Goal: Information Seeking & Learning: Learn about a topic

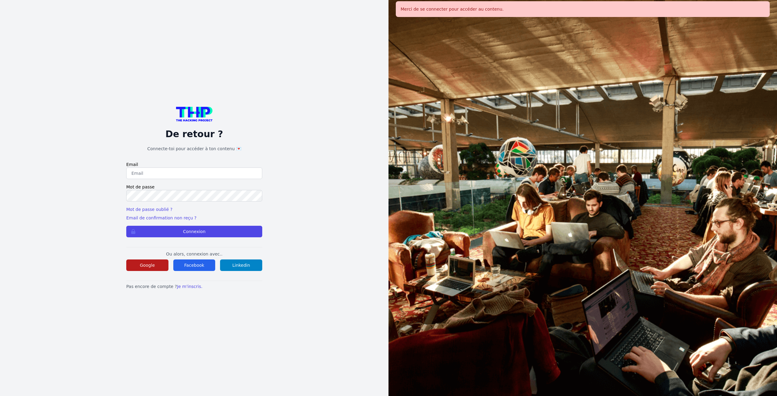
click at [138, 269] on button "Google" at bounding box center [147, 266] width 42 height 12
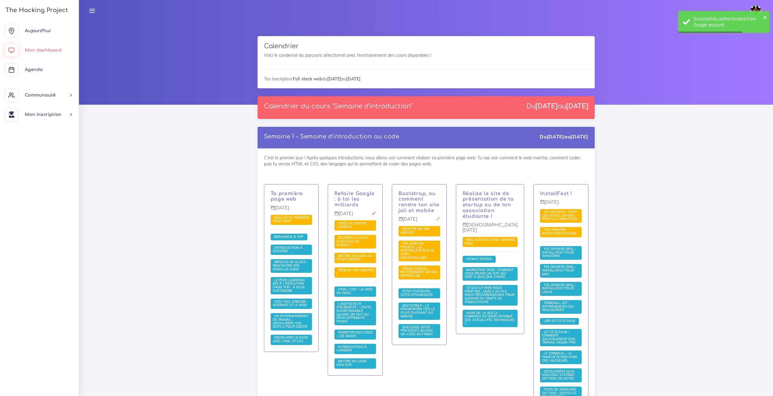
click at [57, 45] on link "Mon dashboard" at bounding box center [39, 50] width 79 height 19
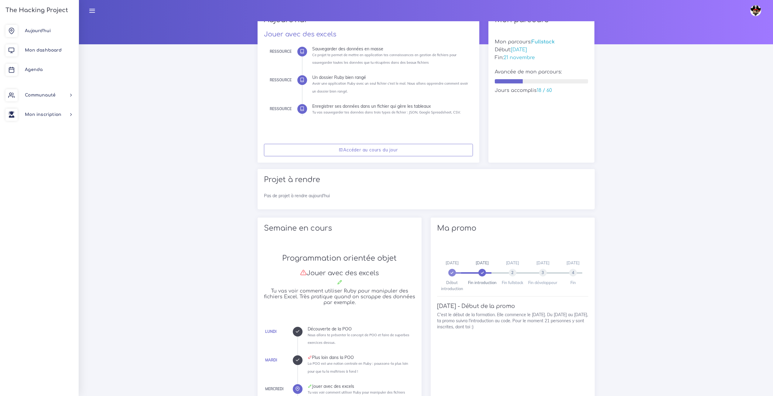
scroll to position [61, 0]
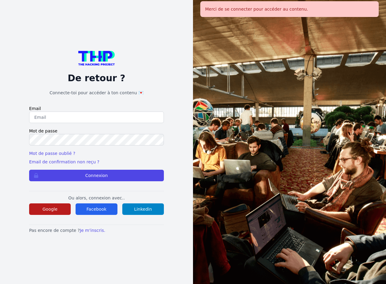
click at [51, 207] on button "Google" at bounding box center [50, 210] width 42 height 12
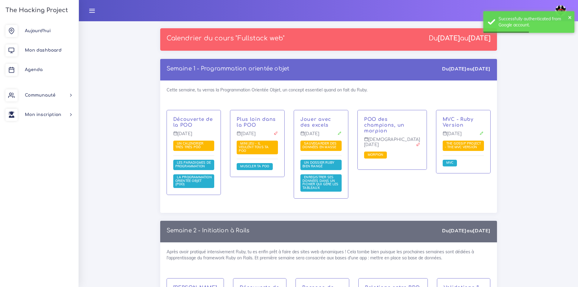
scroll to position [820, 0]
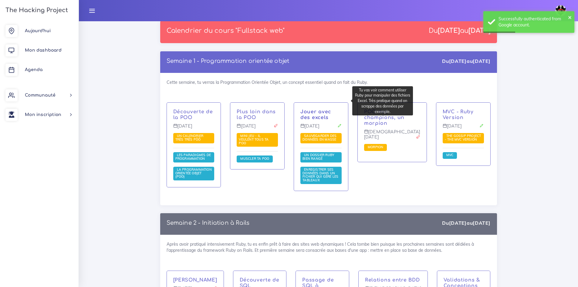
click at [328, 109] on link "Jouer avec des excels" at bounding box center [316, 114] width 31 height 11
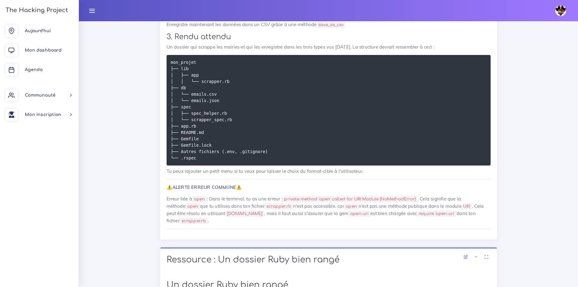
scroll to position [638, 0]
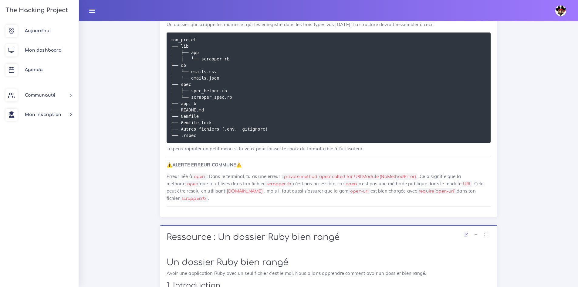
drag, startPoint x: 278, startPoint y: 134, endPoint x: 269, endPoint y: 133, distance: 9.5
click at [269, 133] on pre "mon_projet ├── lib │ ├── app │ │ └── scrapper.rb ├── db │ └── emails.csv │ └── …" at bounding box center [329, 87] width 324 height 111
click at [198, 142] on pre "mon_projet ├── lib │ ├── app │ │ └── scrapper.rb ├── db │ └── emails.csv │ └── …" at bounding box center [329, 87] width 324 height 111
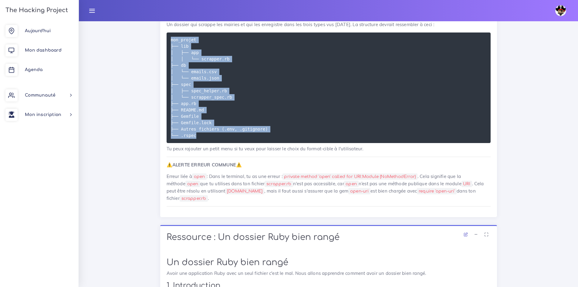
drag, startPoint x: 198, startPoint y: 140, endPoint x: 168, endPoint y: 41, distance: 102.9
click at [168, 41] on pre "mon_projet ├── lib │ ├── app │ │ └── scrapper.rb ├── db │ └── emails.csv │ └── …" at bounding box center [329, 87] width 324 height 111
copy code "mon_projet ├── lib │ ├── app │ │ └── scrapper.rb ├── db │ └── emails.csv │ └── …"
click at [279, 68] on pre "mon_projet ├── lib │ ├── app │ │ └── scrapper.rb ├── db │ └── emails.csv │ └── …" at bounding box center [329, 87] width 324 height 111
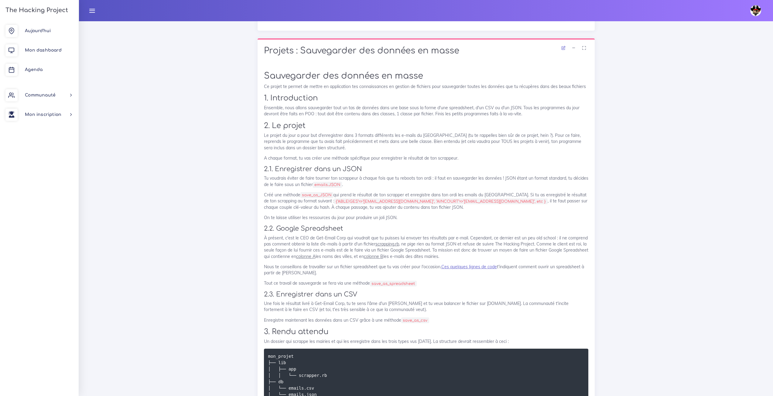
scroll to position [272, 0]
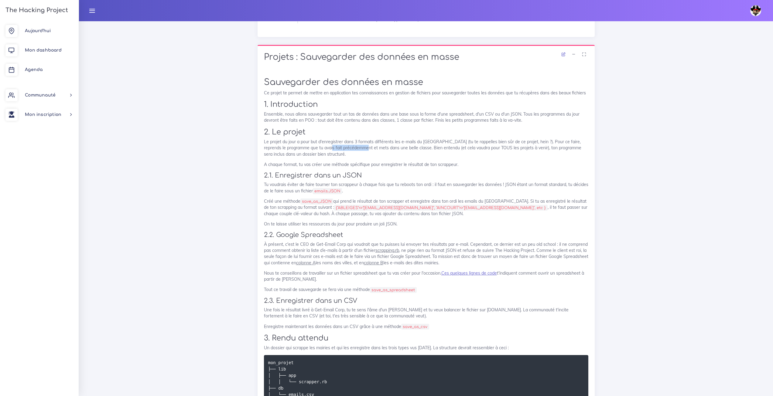
drag, startPoint x: 328, startPoint y: 147, endPoint x: 359, endPoint y: 148, distance: 31.9
click at [359, 148] on p "Le projet du jour a pour but d'enregistrer dans 3 formats différents les e-mail…" at bounding box center [426, 148] width 324 height 19
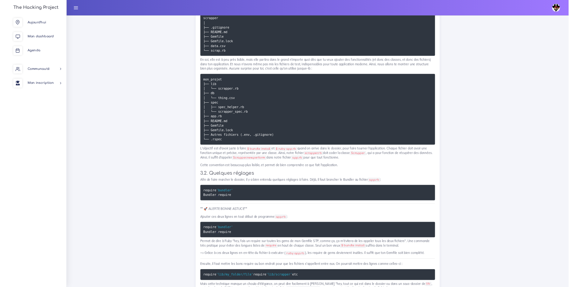
scroll to position [1003, 0]
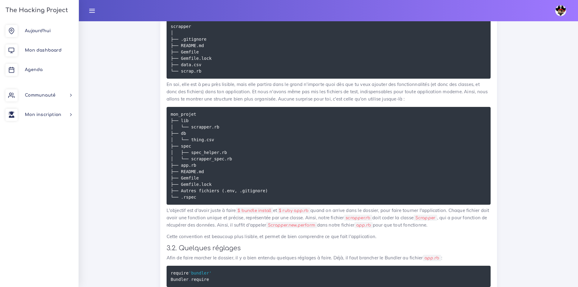
click at [218, 70] on pre "scrapper │ ├── .gitignore ├── README.md ├── Gemfile ├── Gemfile.lock ├── data.c…" at bounding box center [329, 49] width 324 height 60
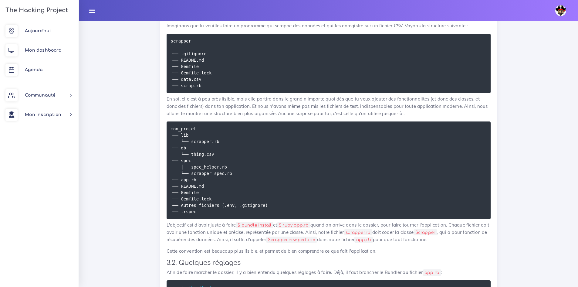
scroll to position [1034, 0]
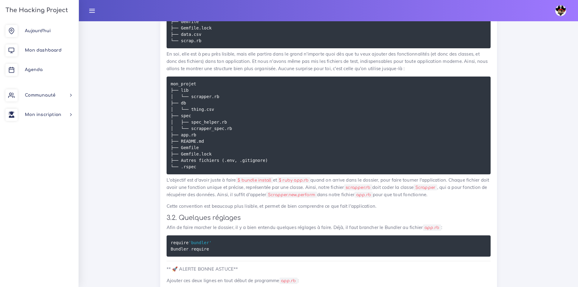
click at [209, 247] on pre "require 'bundler' Bundler . require" at bounding box center [329, 245] width 324 height 21
click at [217, 249] on pre "require 'bundler' Bundler . require" at bounding box center [329, 245] width 324 height 21
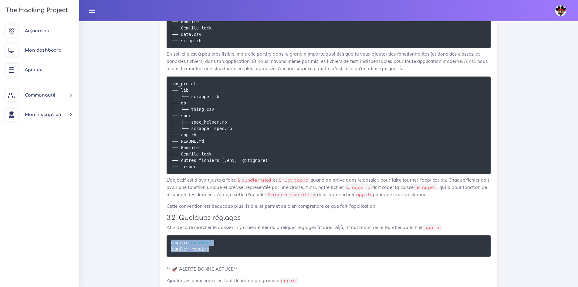
drag, startPoint x: 215, startPoint y: 250, endPoint x: 171, endPoint y: 241, distance: 45.4
click at [171, 241] on pre "require 'bundler' Bundler . require" at bounding box center [329, 245] width 324 height 21
copy code "require 'bundler' Bundler . require"
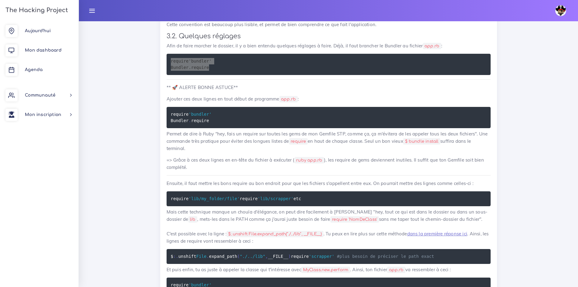
scroll to position [1216, 0]
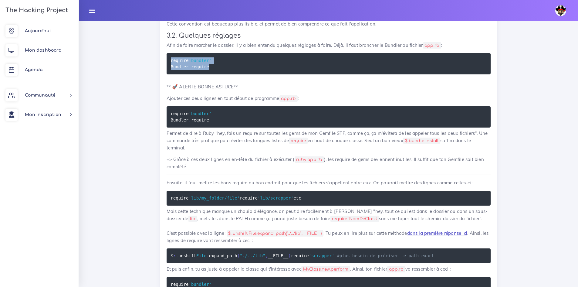
click at [431, 236] on link "dans la première réponse ici" at bounding box center [437, 233] width 60 height 6
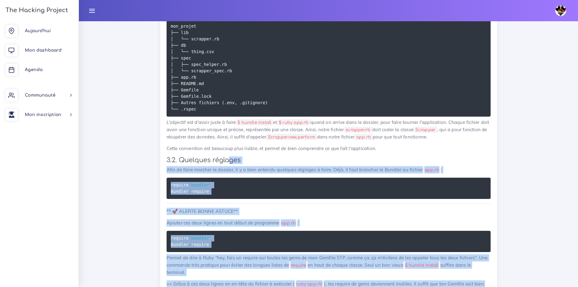
scroll to position [973, 0]
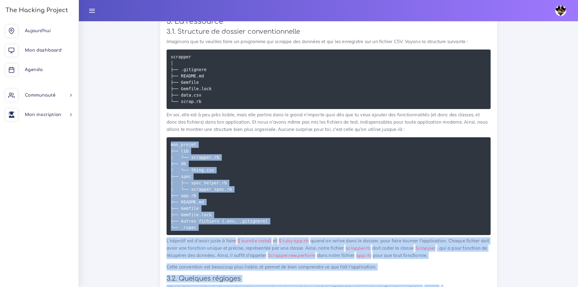
drag, startPoint x: 339, startPoint y: 176, endPoint x: 166, endPoint y: 142, distance: 176.1
copy div "mon_projet ├── lib │ └── scrapper.rb ├── db │ └── thing.csv ├── spec │ ├── spec…"
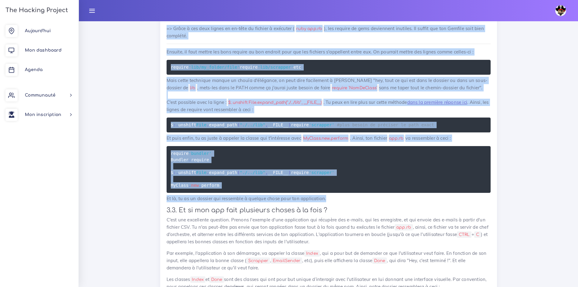
scroll to position [1368, 0]
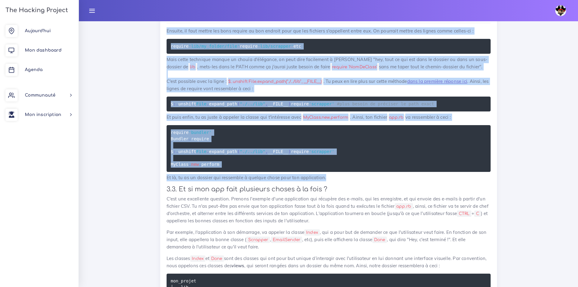
click at [242, 47] on pre "require 'lib/my_folder/file' require 'lib/scrapper' etc" at bounding box center [329, 46] width 324 height 15
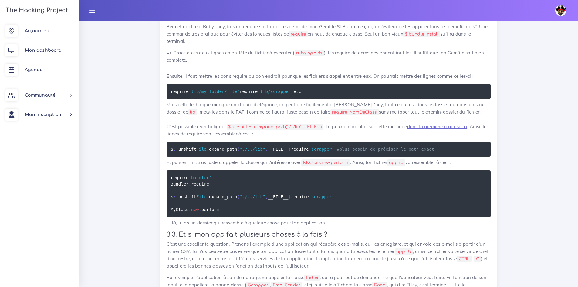
scroll to position [1307, 0]
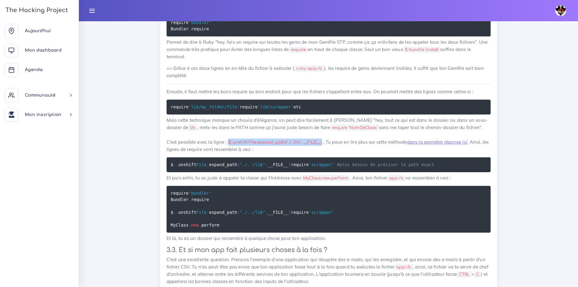
drag, startPoint x: 325, startPoint y: 154, endPoint x: 230, endPoint y: 156, distance: 95.4
click at [230, 145] on code "$:.unshift File.expand_path("./../lib", __FILE__)" at bounding box center [275, 142] width 97 height 6
copy code "$:.unshift File.expand_path("./../lib", __FILE__)"
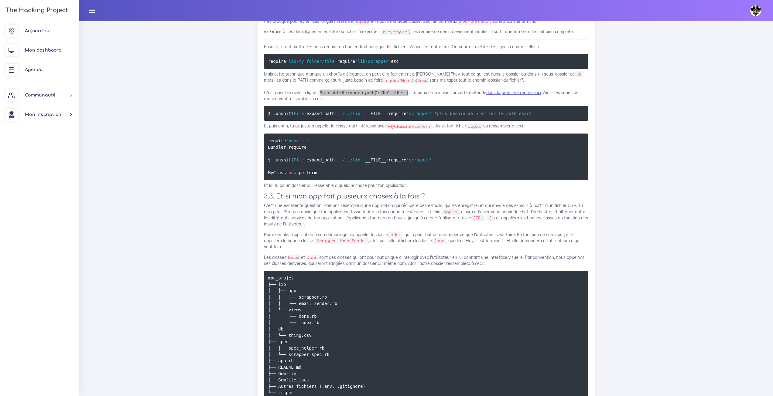
scroll to position [1334, 0]
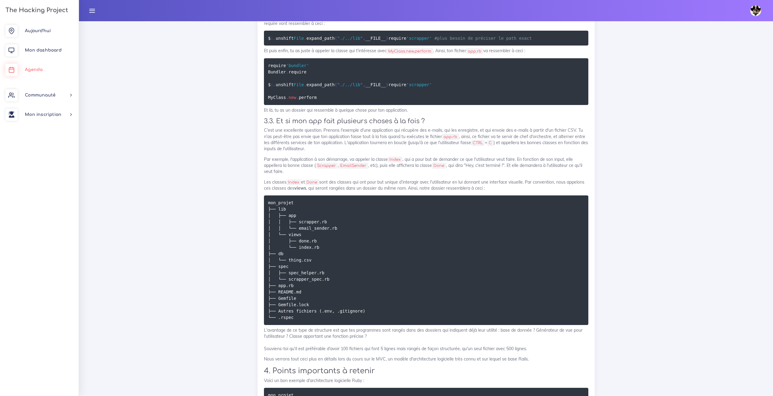
click at [41, 70] on span "Agenda" at bounding box center [34, 69] width 18 height 5
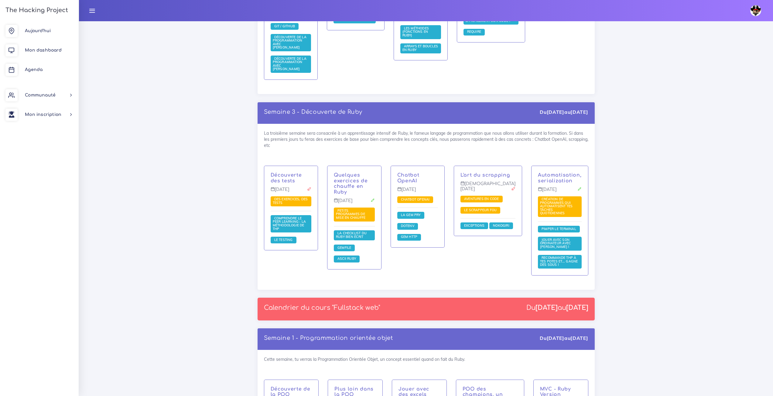
scroll to position [668, 0]
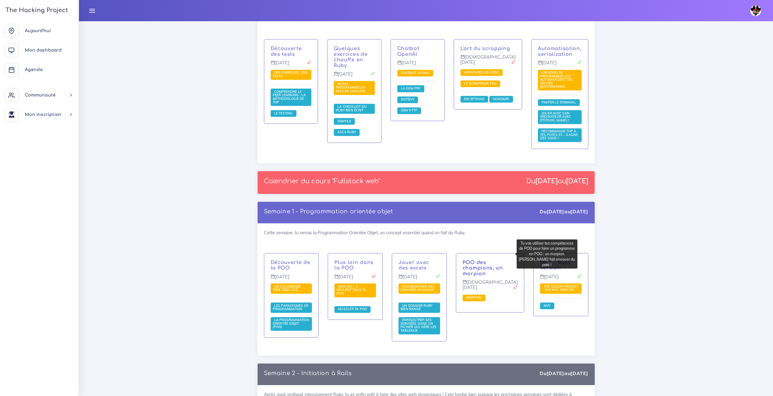
click at [487, 260] on link "POO des champions, un morpion" at bounding box center [482, 268] width 40 height 17
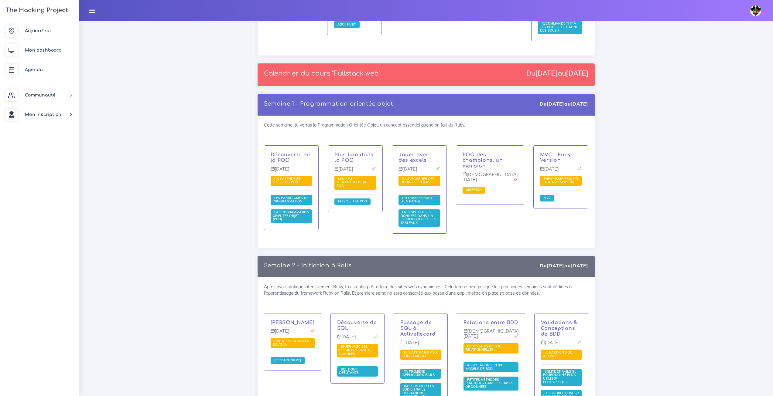
scroll to position [759, 0]
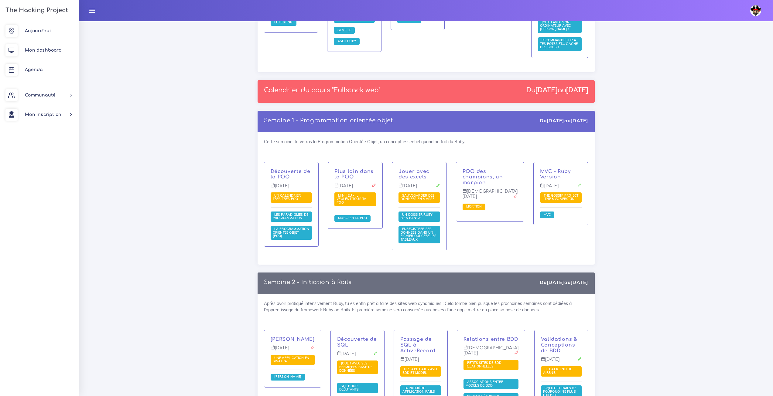
click at [420, 162] on div "Jouer avec des excels Mercredi 24 sept. Sauvegarder des données en masse Un dos…" at bounding box center [419, 206] width 54 height 88
click at [420, 169] on link "Jouer avec des excels" at bounding box center [413, 174] width 31 height 11
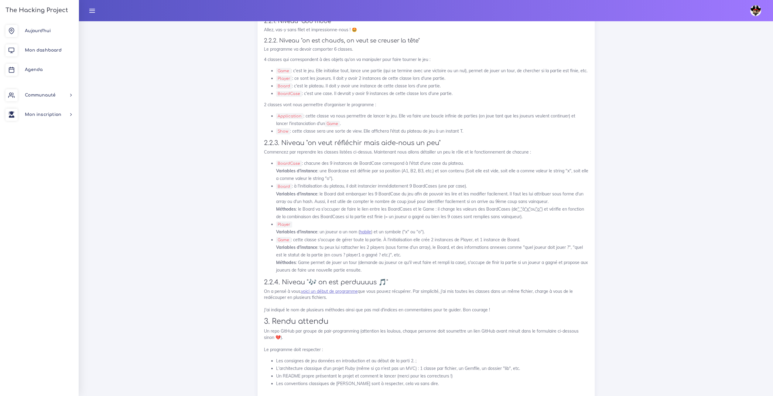
scroll to position [927, 0]
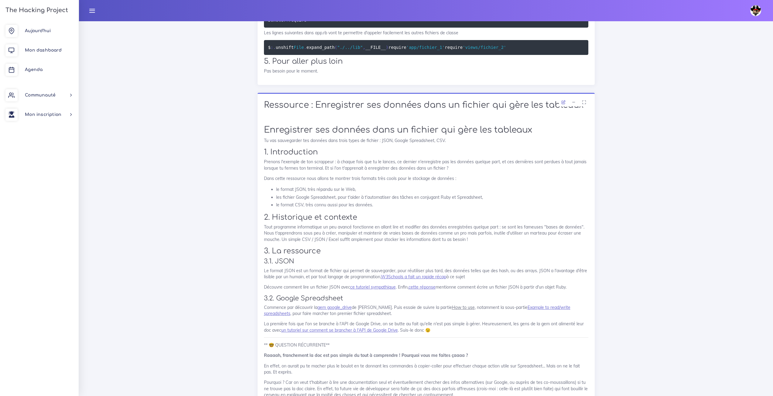
scroll to position [1871, 0]
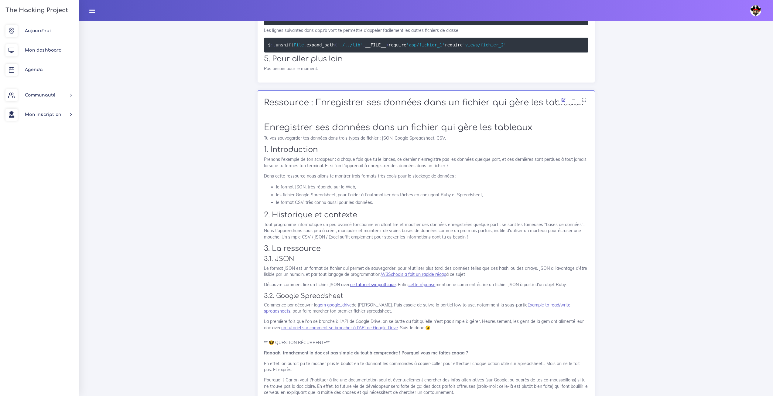
click at [390, 287] on link "ce tutoriel sympathique" at bounding box center [373, 284] width 46 height 5
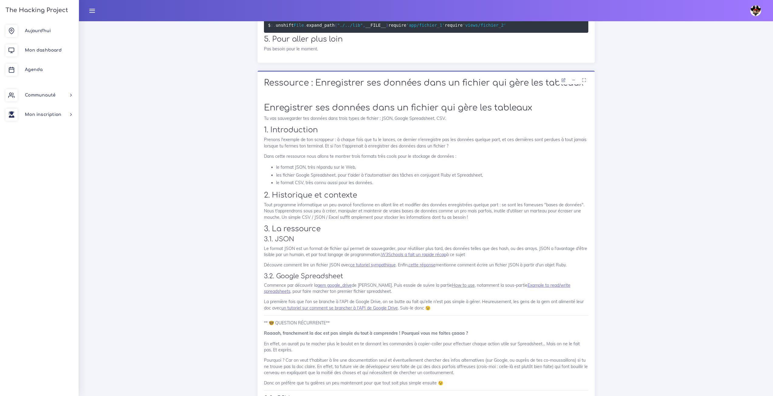
scroll to position [1992, 0]
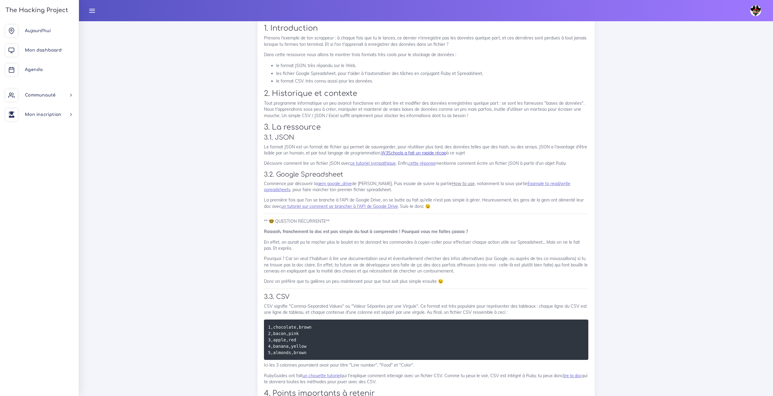
click at [425, 156] on link "W3Schools a fait un rapide récap" at bounding box center [413, 152] width 65 height 5
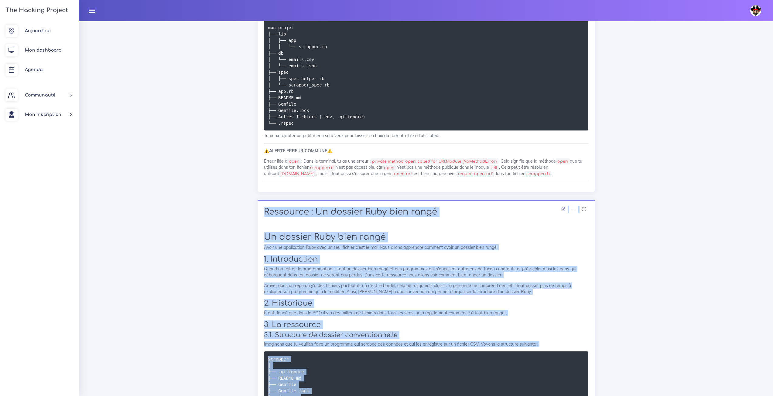
scroll to position [596, 0]
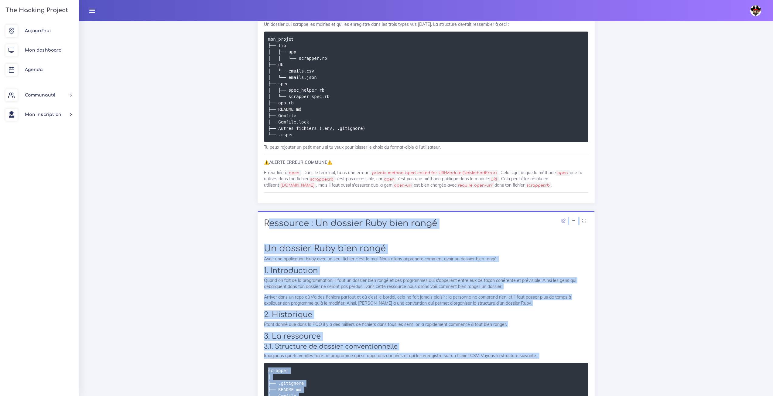
drag, startPoint x: 331, startPoint y: 261, endPoint x: 265, endPoint y: 230, distance: 73.3
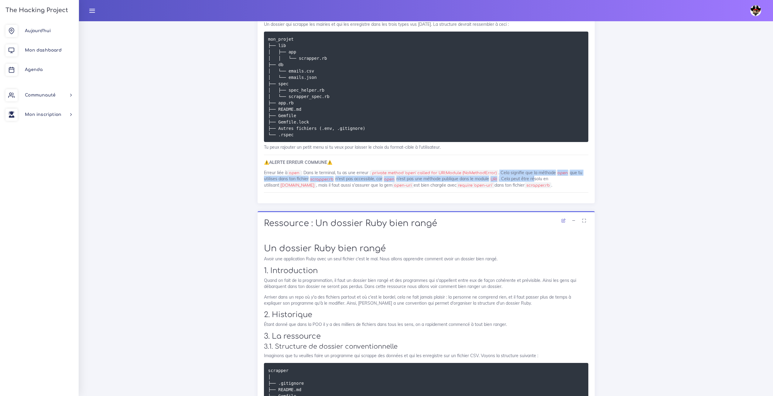
drag, startPoint x: 538, startPoint y: 181, endPoint x: 497, endPoint y: 170, distance: 42.5
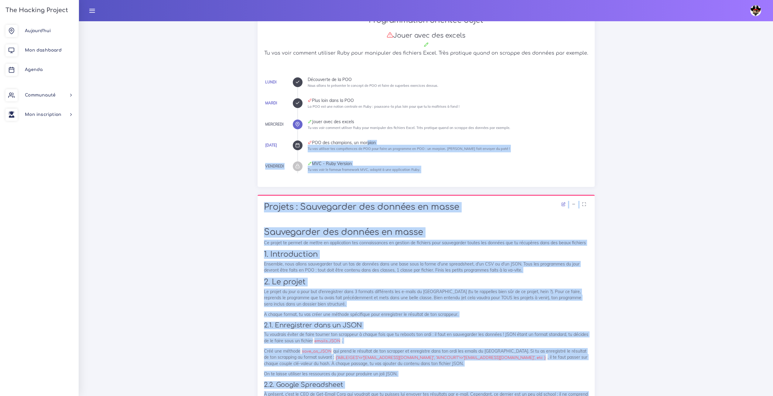
scroll to position [110, 0]
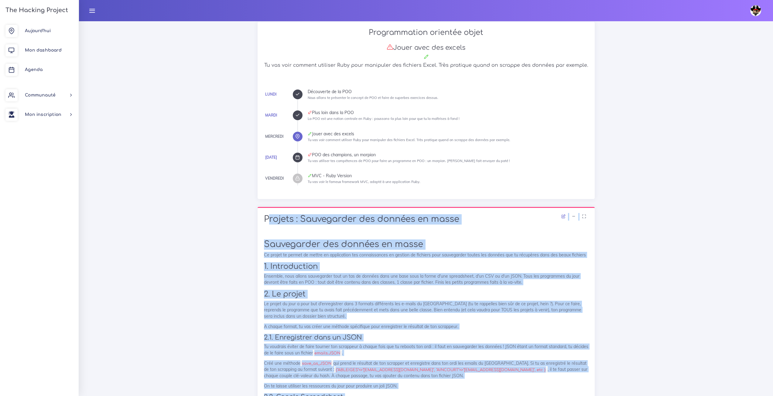
drag, startPoint x: 530, startPoint y: 185, endPoint x: 262, endPoint y: 220, distance: 270.0
copy div "Projets : Sauvegarder des données en masse Sauvegarder des données en masse Ce …"
click at [445, 293] on h2 "2. Le projet" at bounding box center [426, 294] width 324 height 9
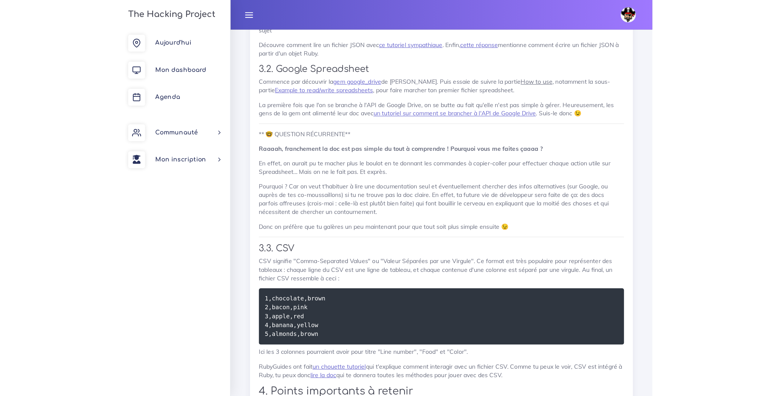
scroll to position [2123, 0]
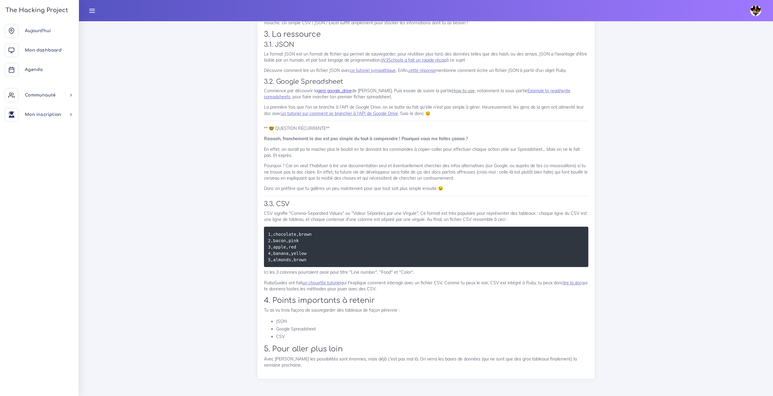
click at [337, 91] on link "gem google_drive" at bounding box center [334, 90] width 34 height 5
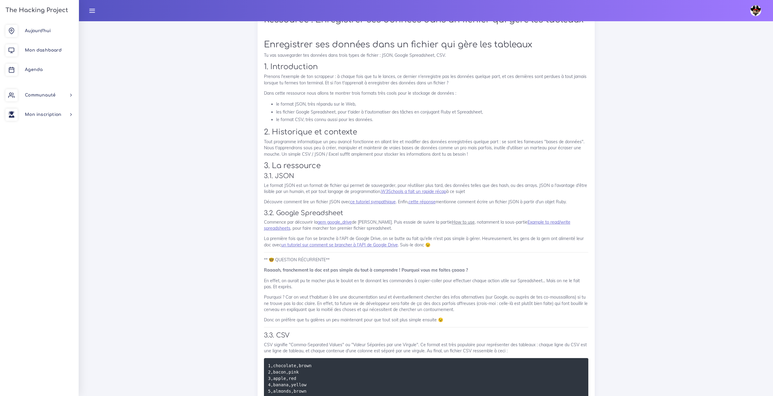
scroll to position [1941, 0]
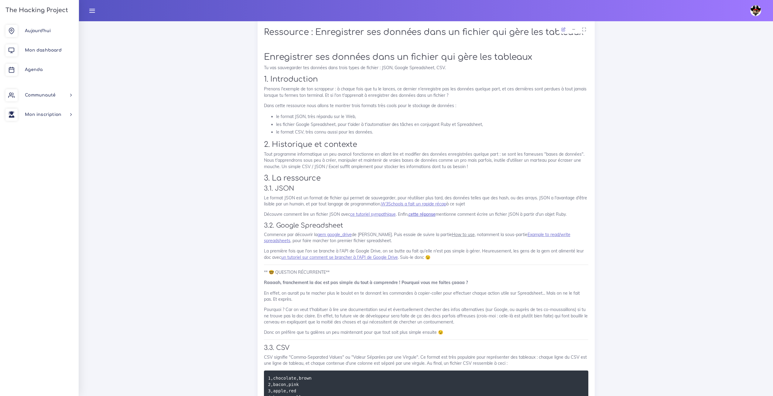
click at [432, 217] on link "cette réponse" at bounding box center [421, 214] width 27 height 5
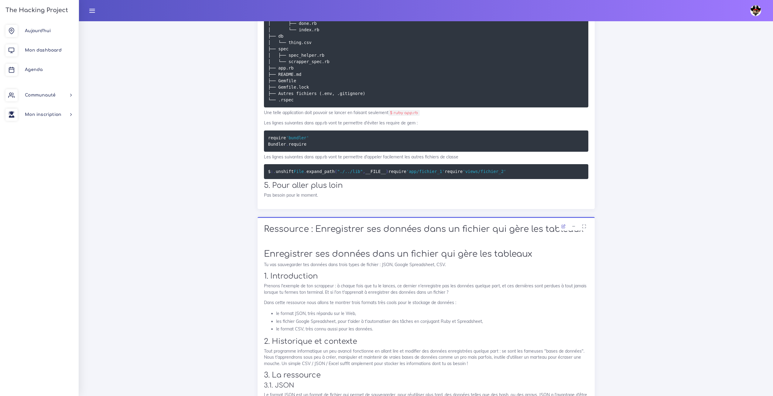
scroll to position [1638, 0]
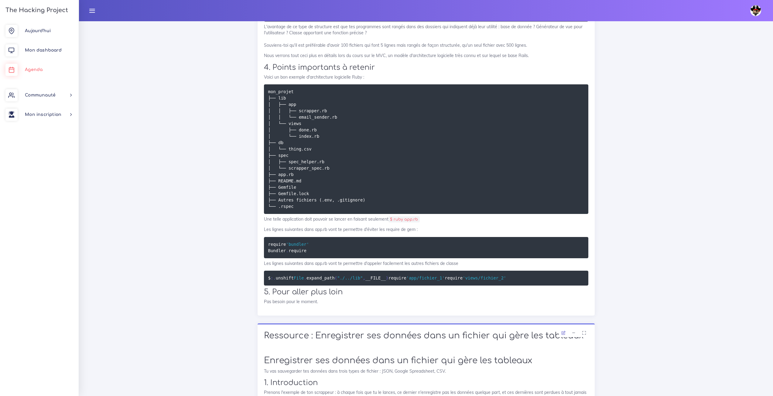
click at [39, 72] on span "Agenda" at bounding box center [34, 69] width 18 height 5
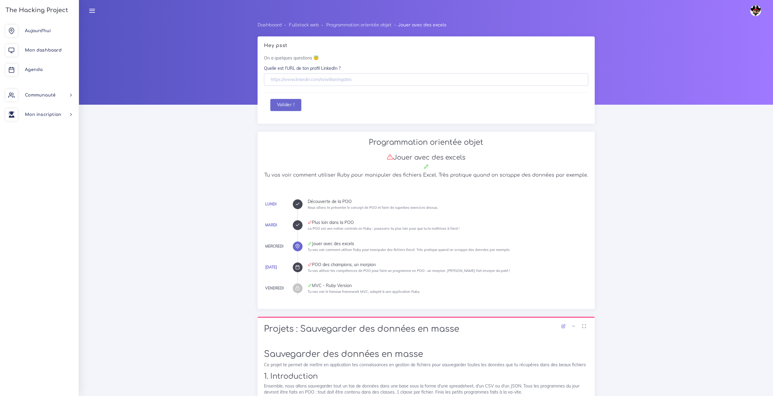
scroll to position [2093, 0]
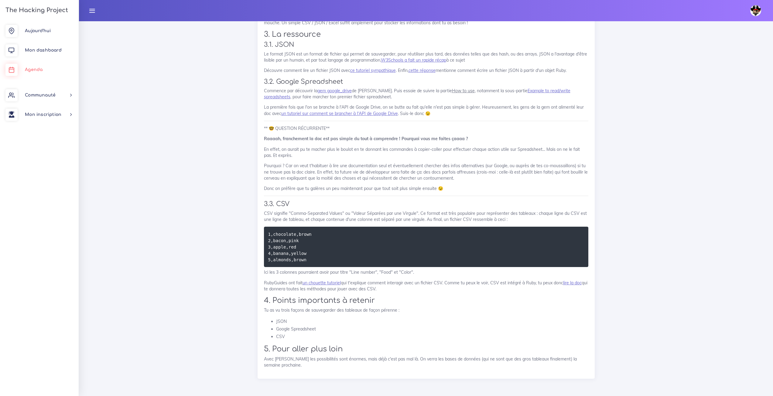
click at [38, 69] on span "Agenda" at bounding box center [34, 69] width 18 height 5
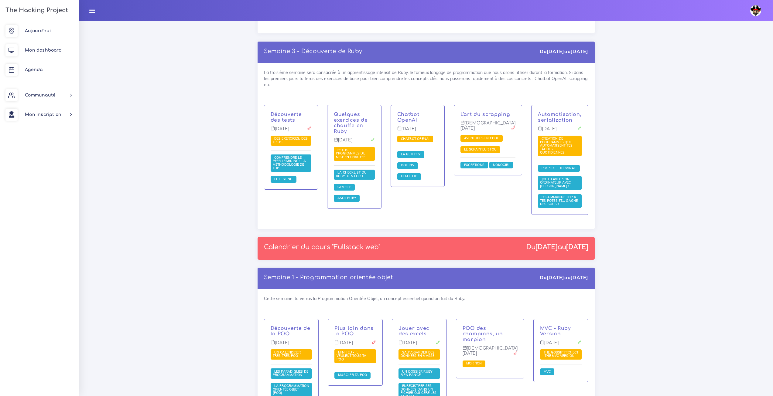
scroll to position [609, 0]
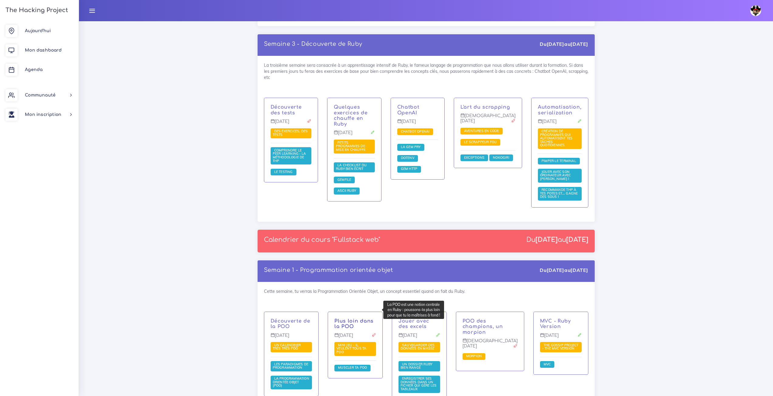
click at [365, 318] on link "Plus loin dans la POO" at bounding box center [353, 323] width 39 height 11
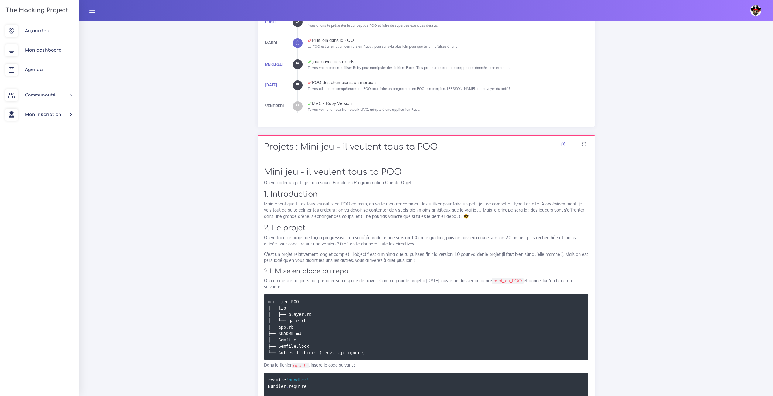
drag, startPoint x: 414, startPoint y: 265, endPoint x: 413, endPoint y: 258, distance: 7.8
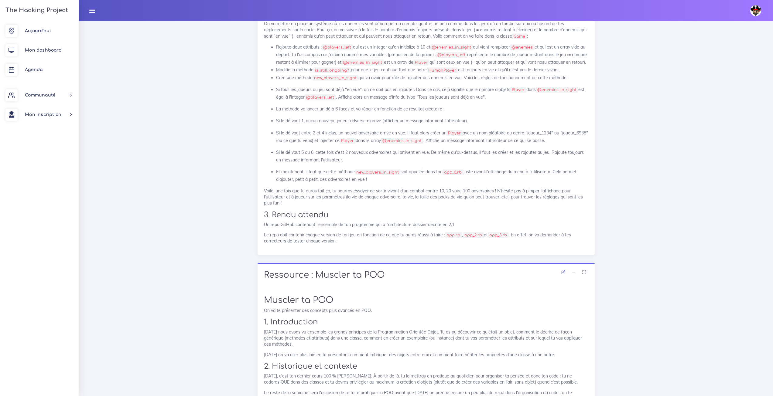
scroll to position [3022, 0]
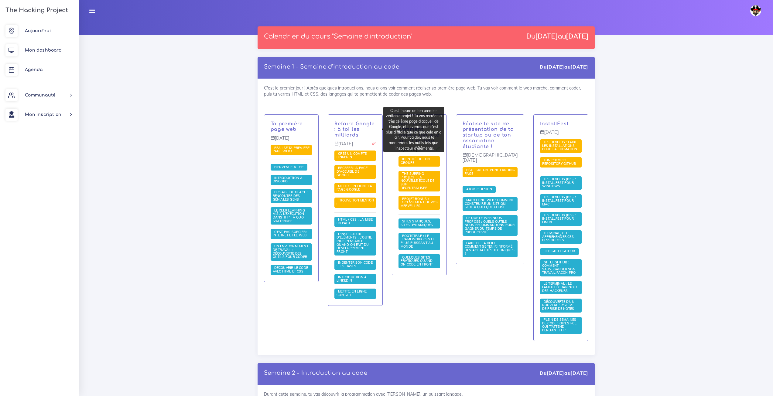
drag, startPoint x: 374, startPoint y: 200, endPoint x: 370, endPoint y: 166, distance: 34.2
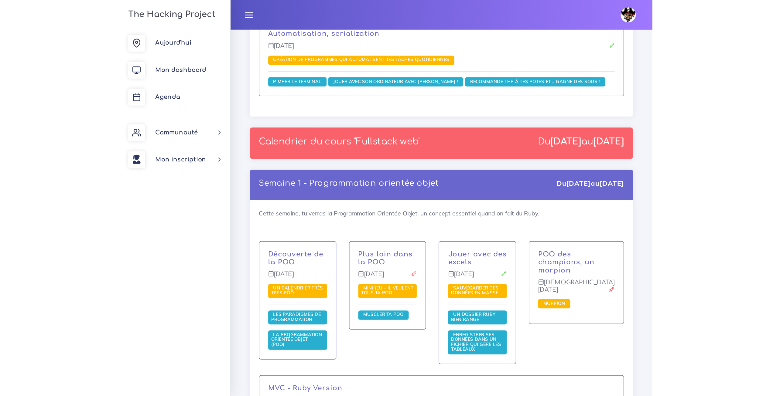
scroll to position [806, 0]
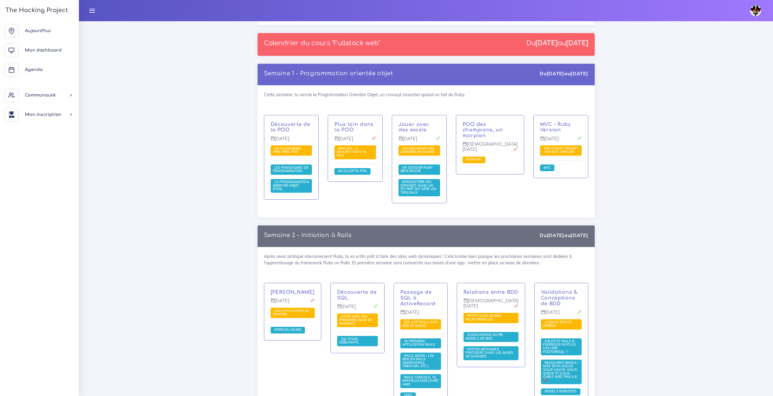
drag, startPoint x: 364, startPoint y: 226, endPoint x: 365, endPoint y: 223, distance: 3.2
click at [364, 232] on div "Semaine 2 - Initiation à Rails Du [DATE] au [DATE]" at bounding box center [426, 236] width 324 height 9
click at [365, 232] on div "Semaine 2 - Initiation à Rails Du [DATE] au [DATE]" at bounding box center [426, 236] width 324 height 9
click at [365, 232] on div "Semaine 2 - Initiation à Rails Du 29 sept. au 3 oct." at bounding box center [426, 236] width 324 height 9
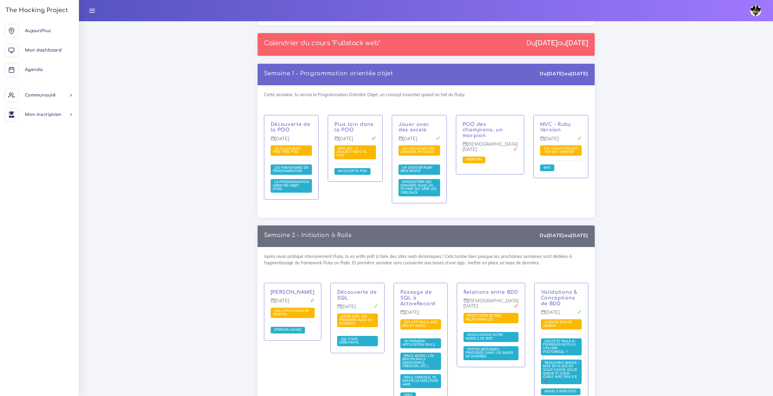
click at [352, 207] on div "Semaine 1 - Programmation orientée objet Du 22 sept. au 26 sept. Cette semaine,…" at bounding box center [426, 145] width 346 height 162
click at [377, 232] on div "Semaine 2 - Initiation à Rails Du 29 sept. au 3 oct." at bounding box center [426, 236] width 324 height 9
click at [391, 88] on div "Cette semaine, tu verras la Programmation Orientée Objet, un concept essentiel …" at bounding box center [425, 151] width 337 height 132
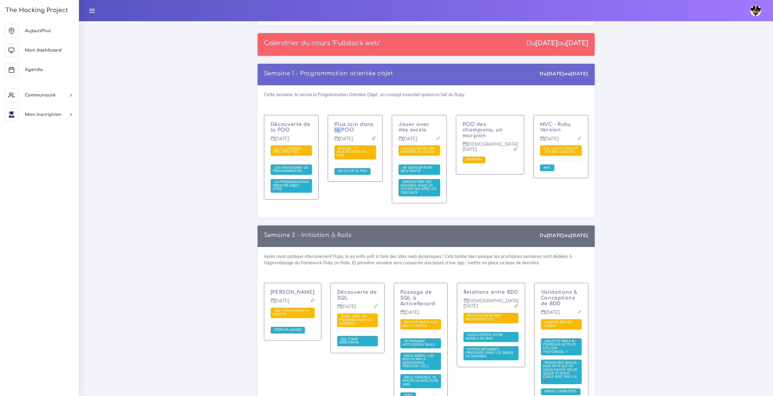
click at [391, 88] on div "Cette semaine, tu verras la Programmation Orientée Objet, un concept essentiel …" at bounding box center [425, 151] width 337 height 132
click at [391, 85] on div "Cette semaine, tu verras la Programmation Orientée Objet, un concept essentiel …" at bounding box center [425, 151] width 337 height 132
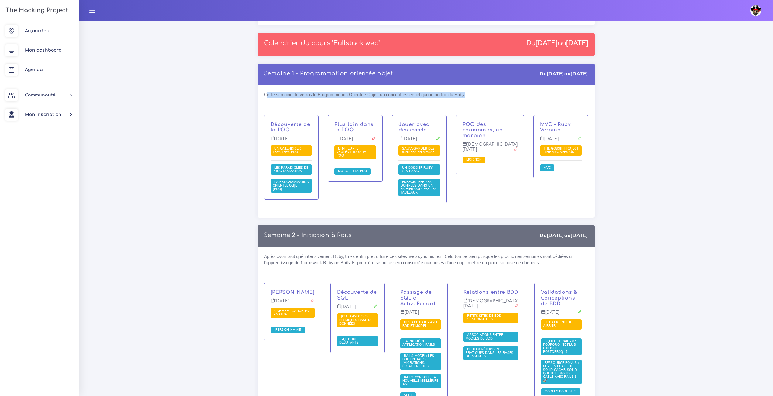
click at [391, 85] on div "Cette semaine, tu verras la Programmation Orientée Objet, un concept essentiel …" at bounding box center [425, 151] width 337 height 132
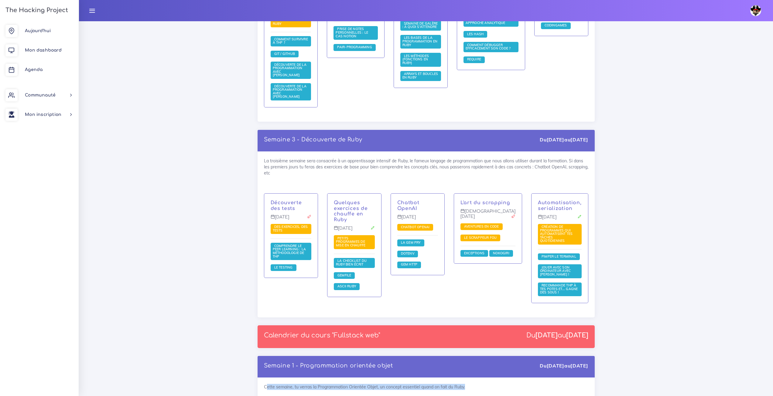
scroll to position [502, 0]
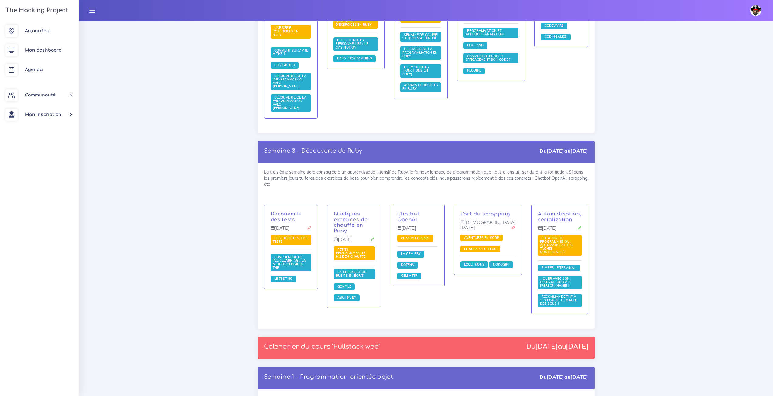
click at [362, 163] on div "La troisième semaine sera consacrée à un apprentissage intensif de Ruby, le fam…" at bounding box center [425, 246] width 337 height 166
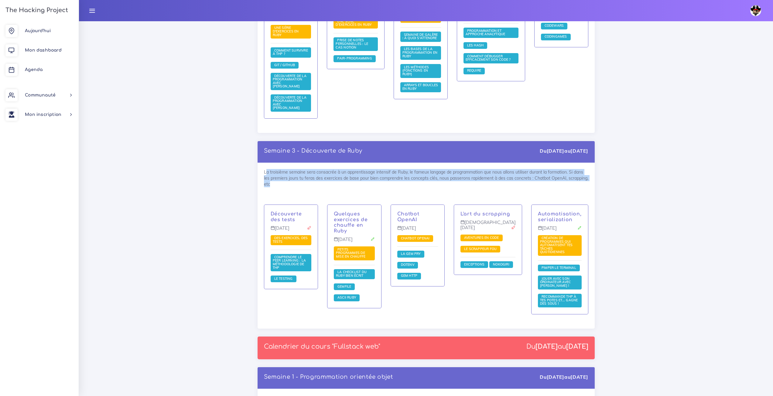
click at [362, 163] on div "La troisième semaine sera consacrée à un apprentissage intensif de Ruby, le fam…" at bounding box center [425, 246] width 337 height 166
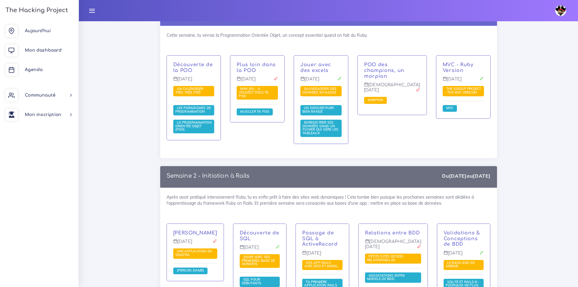
scroll to position [807, 0]
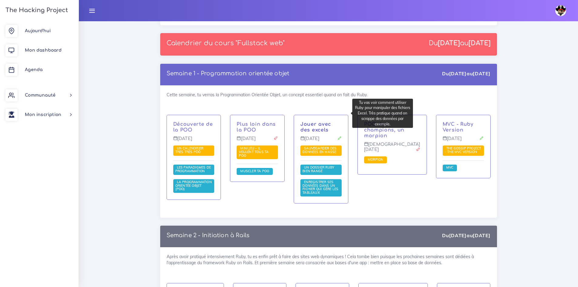
click at [316, 121] on link "Jouer avec des excels" at bounding box center [316, 126] width 31 height 11
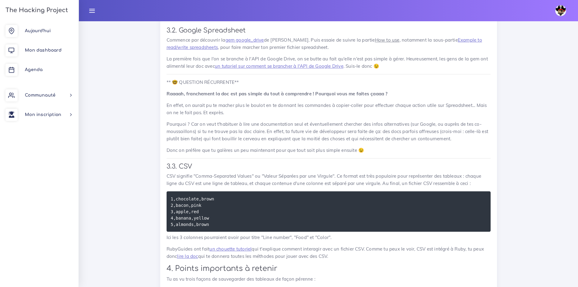
scroll to position [2277, 0]
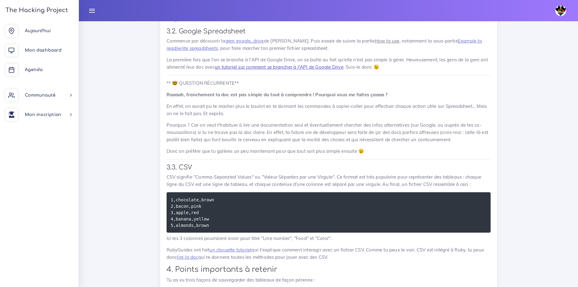
click at [276, 70] on link "un tutoriel sur comment se brancher à l'API de Google Drive" at bounding box center [279, 67] width 129 height 6
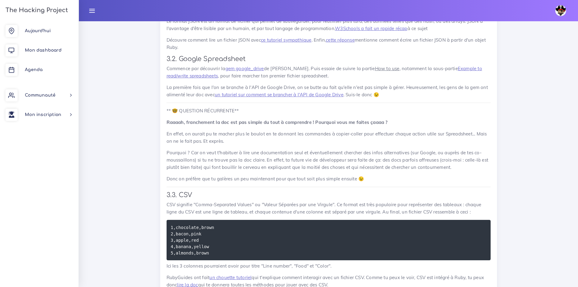
scroll to position [2247, 0]
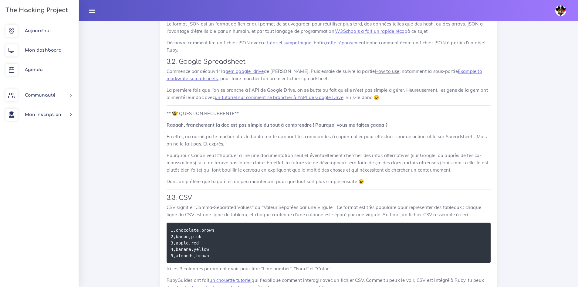
click at [375, 74] on u "How to use" at bounding box center [387, 71] width 25 height 6
click at [432, 82] on p "Commence par découvrir la gem google_drive de [PERSON_NAME]. Puis essaie de sui…" at bounding box center [329, 75] width 324 height 15
click at [443, 81] on link "Example to read/write spreadsheets" at bounding box center [325, 74] width 316 height 13
click at [288, 100] on link "un tutoriel sur comment se brancher à l'API de Google Drive" at bounding box center [279, 97] width 129 height 6
